Goal: Information Seeking & Learning: Learn about a topic

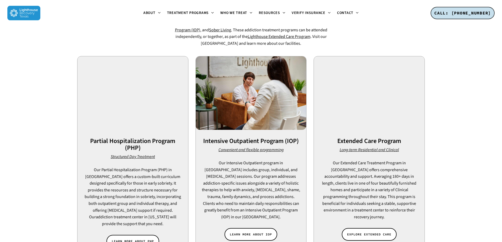
scroll to position [342, 0]
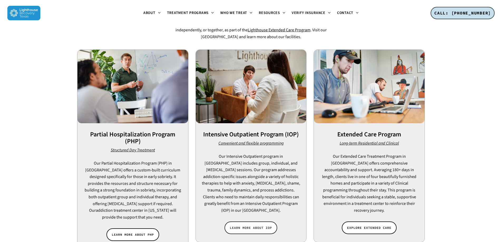
click at [247, 225] on span "LEARN MORE ABOUT IOP" at bounding box center [251, 227] width 42 height 5
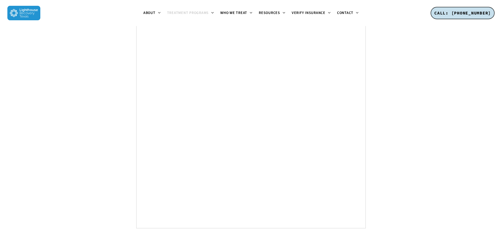
scroll to position [2998, 0]
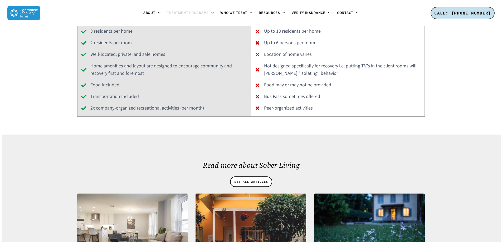
scroll to position [1791, 0]
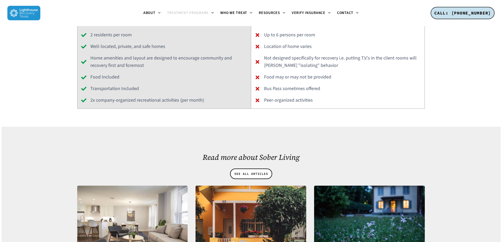
click at [23, 14] on img at bounding box center [23, 13] width 33 height 14
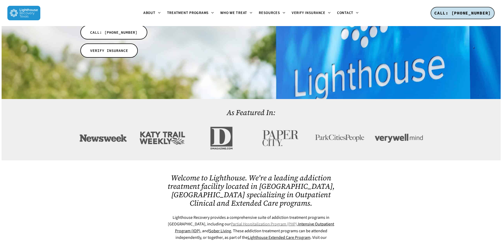
scroll to position [26, 0]
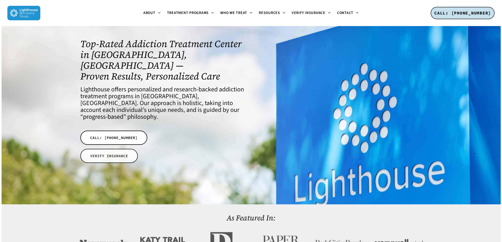
click at [108, 153] on span "VERIFY INSURANCE" at bounding box center [109, 155] width 38 height 5
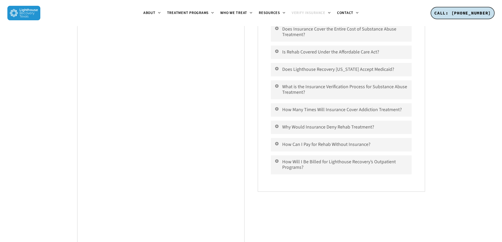
scroll to position [474, 0]
click at [277, 107] on icon at bounding box center [276, 109] width 5 height 4
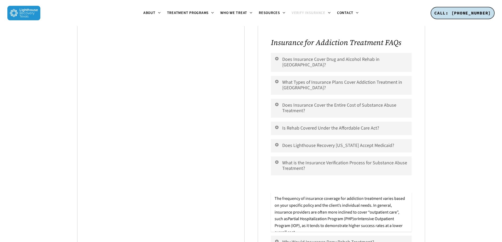
scroll to position [395, 0]
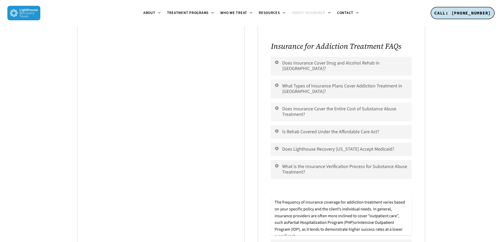
click at [299, 107] on link "Does Insurance Cover the Entire Cost of Substance Abuse Treatment?" at bounding box center [341, 111] width 140 height 19
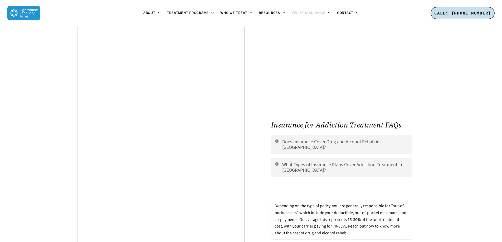
scroll to position [316, 0]
click at [310, 141] on link "Does Insurance Cover Drug and Alcohol Rehab in [GEOGRAPHIC_DATA]?" at bounding box center [341, 145] width 140 height 19
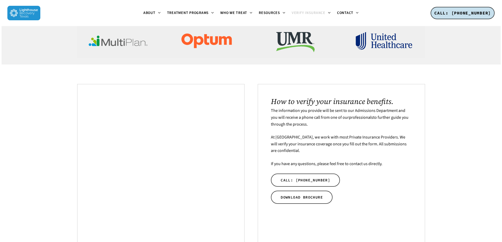
scroll to position [105, 0]
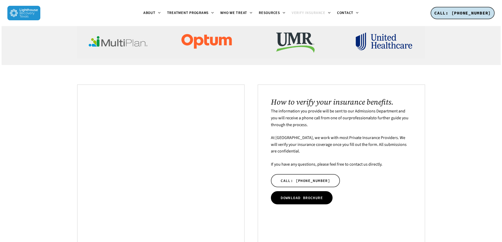
click at [320, 196] on span "DOWNLOAD BROCHURE" at bounding box center [302, 197] width 42 height 5
